Goal: Information Seeking & Learning: Find specific fact

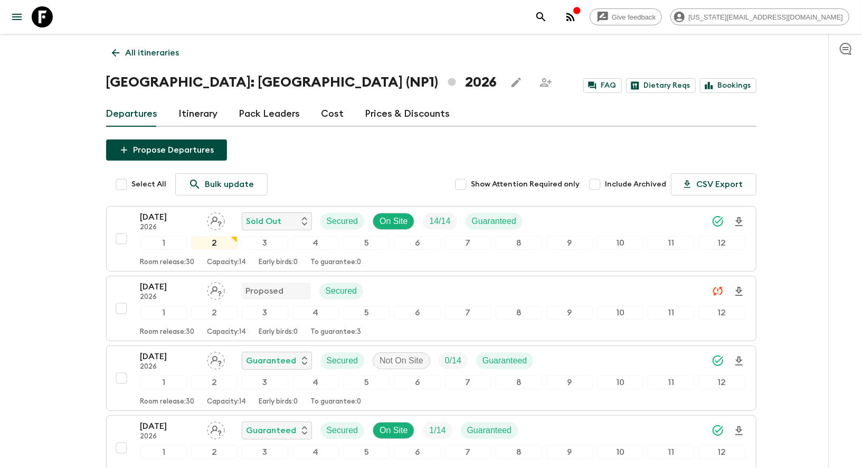
click at [137, 56] on p "All itineraries" at bounding box center [153, 52] width 54 height 13
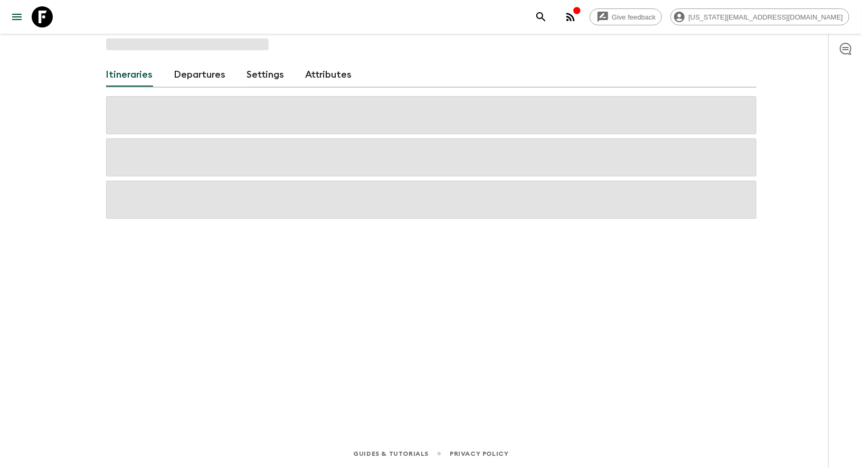
click at [137, 56] on div "Itineraries Departures Settings Attributes" at bounding box center [431, 222] width 676 height 376
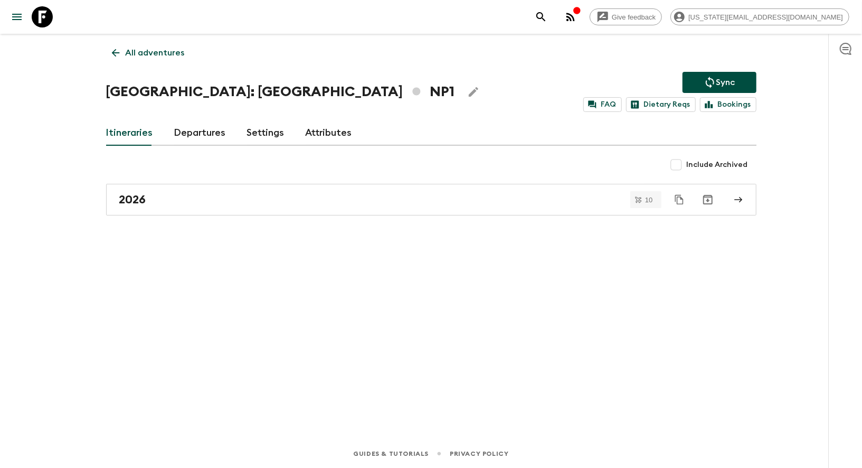
click at [134, 60] on link "All adventures" at bounding box center [148, 52] width 84 height 21
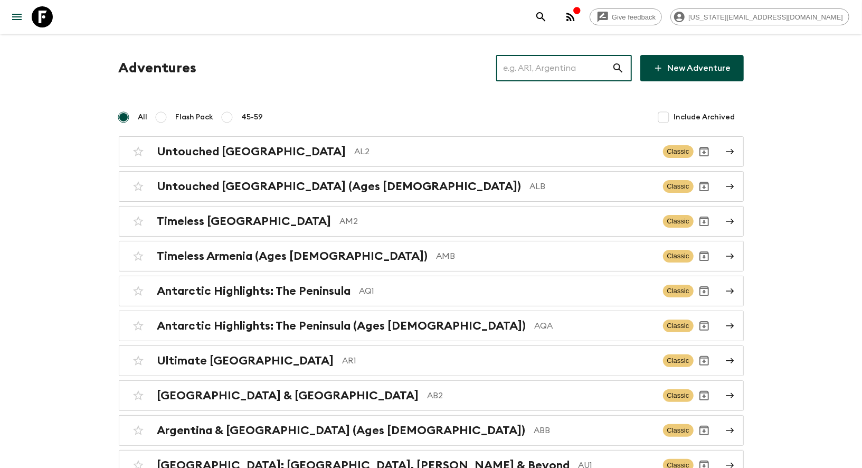
click at [536, 81] on input "text" at bounding box center [554, 68] width 116 height 30
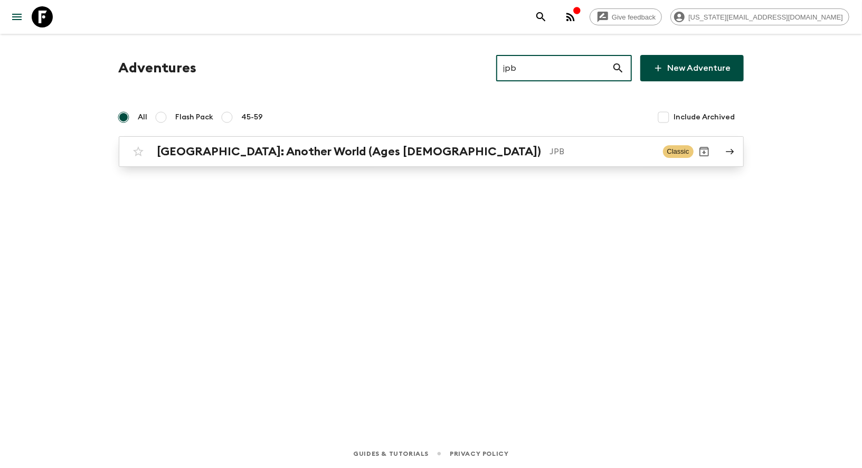
type input "jpb"
click at [347, 145] on h2 "[GEOGRAPHIC_DATA]: Another World (Ages [DEMOGRAPHIC_DATA])" at bounding box center [349, 152] width 384 height 14
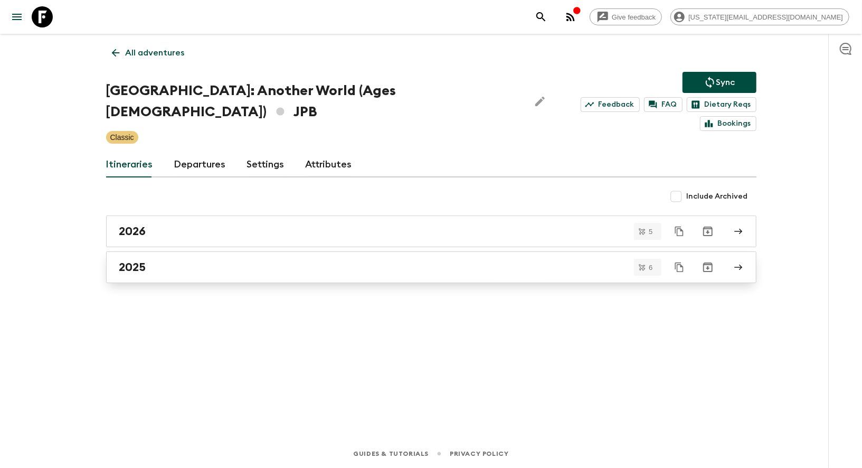
click at [137, 260] on h2 "2025" at bounding box center [132, 267] width 27 height 14
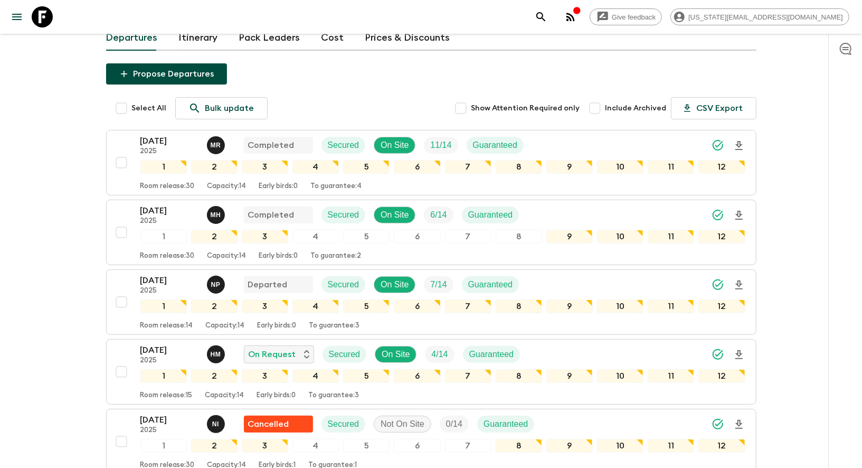
scroll to position [118, 0]
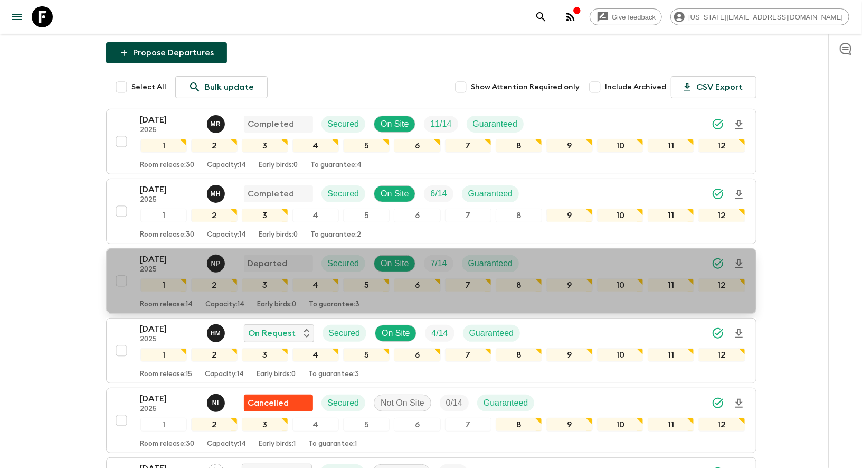
click at [153, 266] on p "2025" at bounding box center [169, 270] width 58 height 8
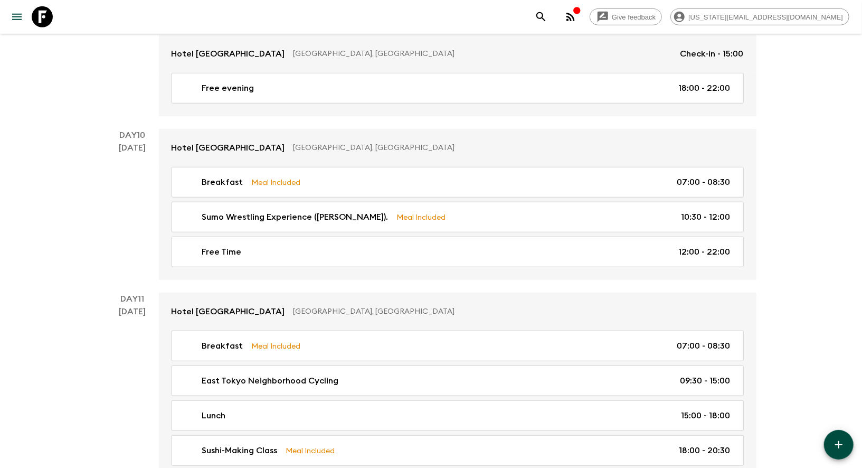
scroll to position [3180, 0]
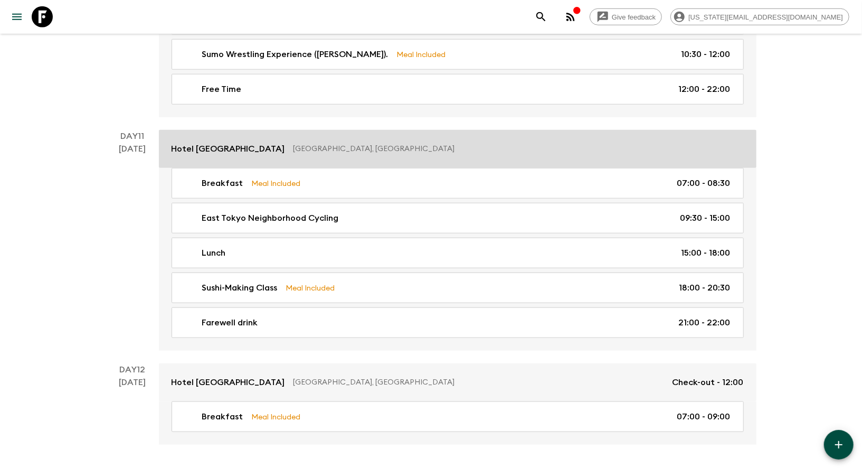
click at [224, 143] on p "Hotel [GEOGRAPHIC_DATA]" at bounding box center [229, 149] width 114 height 13
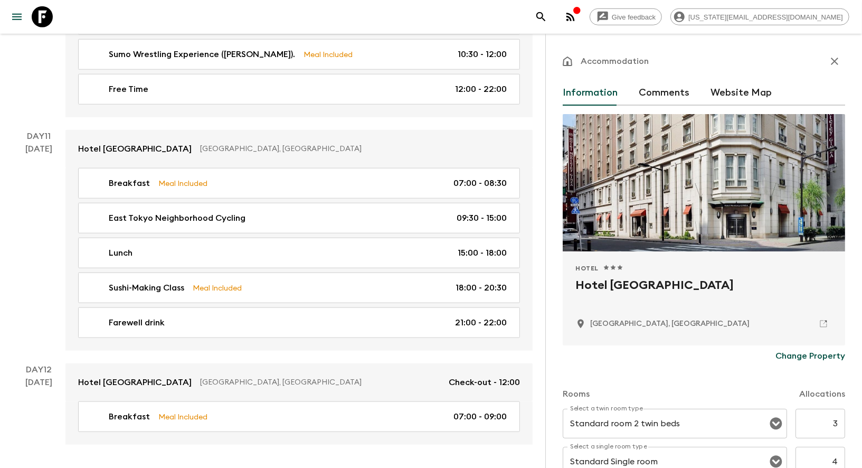
click at [640, 286] on h2 "Hotel [GEOGRAPHIC_DATA]" at bounding box center [703, 294] width 257 height 34
copy div "Hotel [GEOGRAPHIC_DATA]"
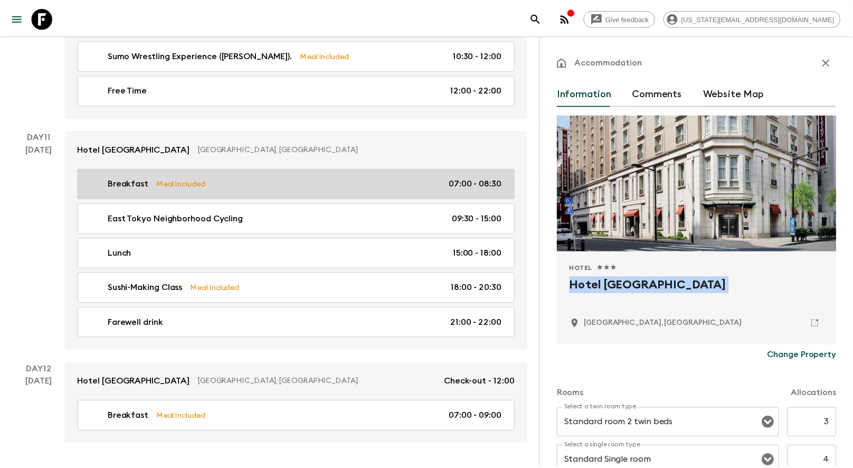
scroll to position [3180, 0]
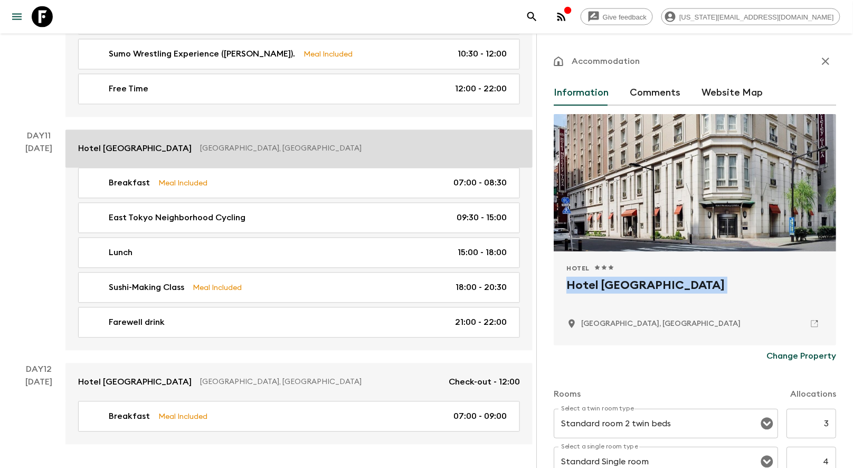
copy div "Hotel [GEOGRAPHIC_DATA]"
